Goal: Task Accomplishment & Management: Manage account settings

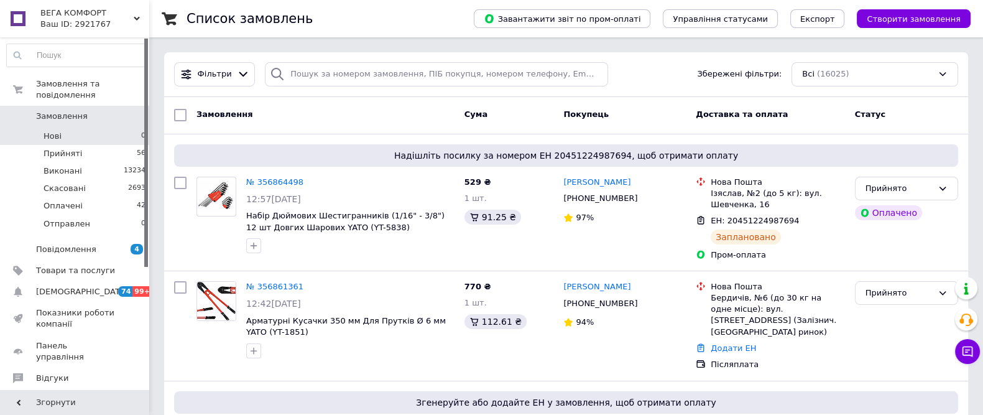
click at [73, 127] on li "Нові 0" at bounding box center [76, 135] width 153 height 17
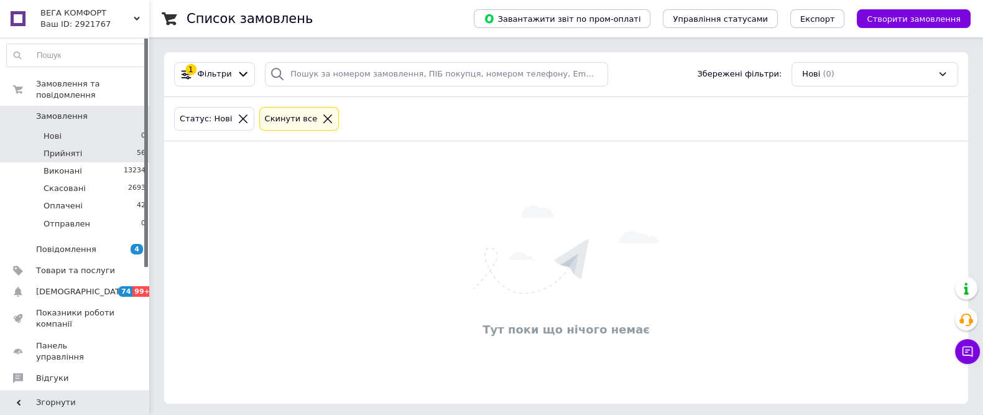
click at [63, 148] on span "Прийняті" at bounding box center [63, 153] width 39 height 11
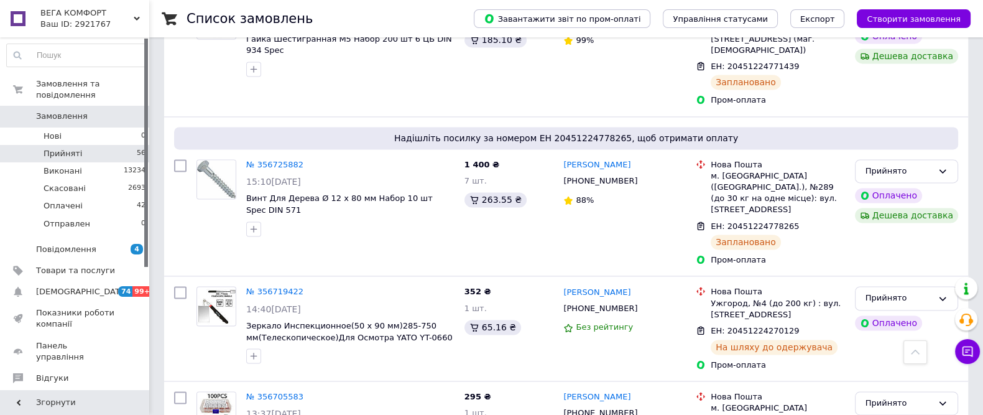
scroll to position [2297, 0]
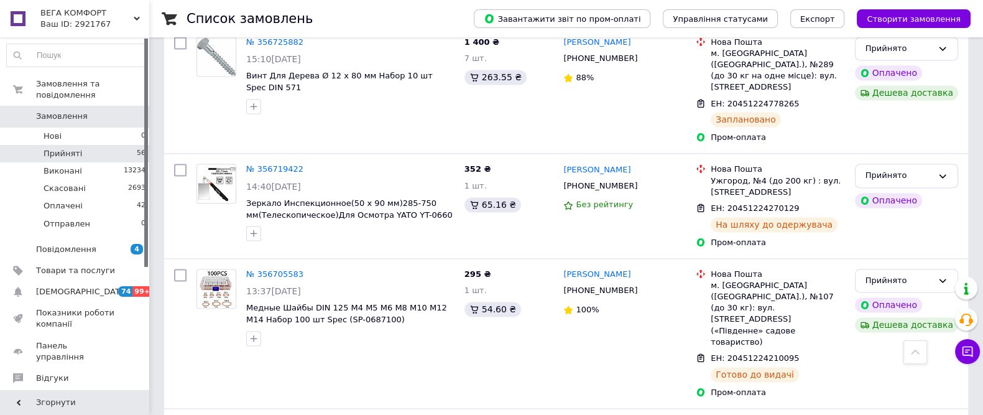
click at [134, 18] on use at bounding box center [137, 19] width 6 height 4
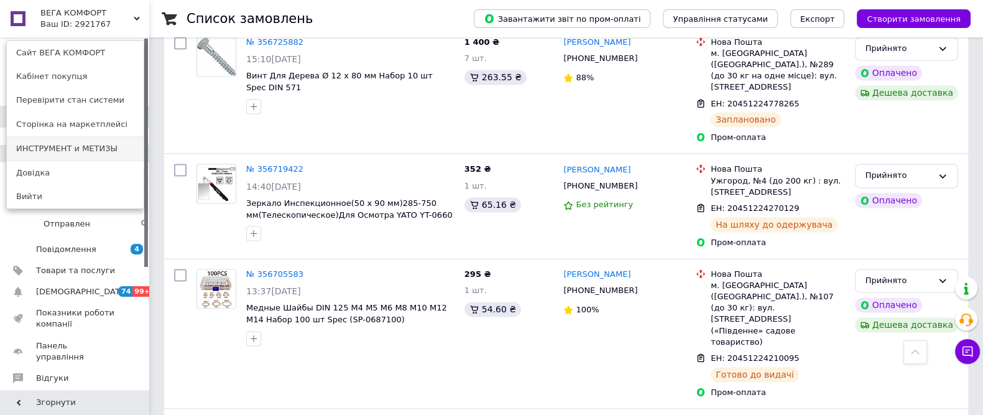
click at [45, 149] on link "ИНСТРУМЕНТ и МЕТИЗЫ" at bounding box center [75, 149] width 137 height 24
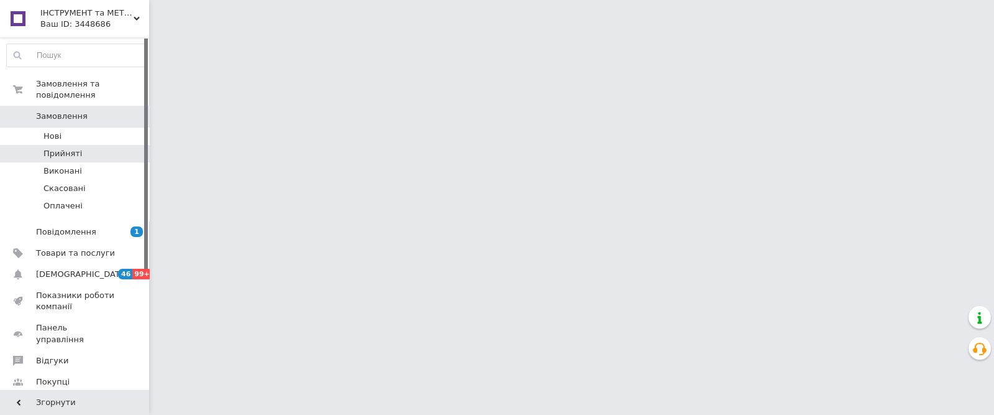
click at [76, 148] on span "Прийняті" at bounding box center [63, 153] width 39 height 11
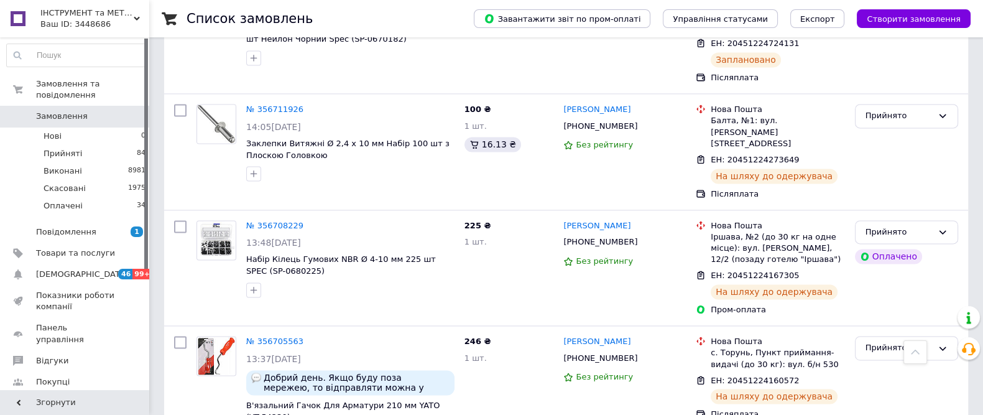
scroll to position [2209, 0]
